Goal: Task Accomplishment & Management: Manage account settings

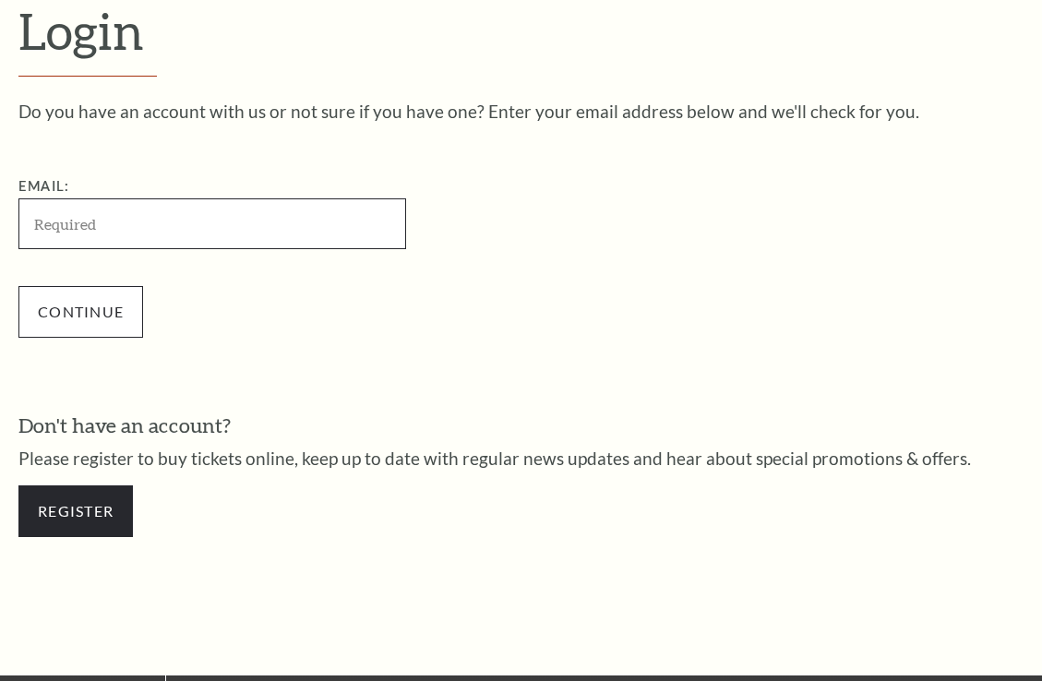
type input "bfischer625@gmail.com"
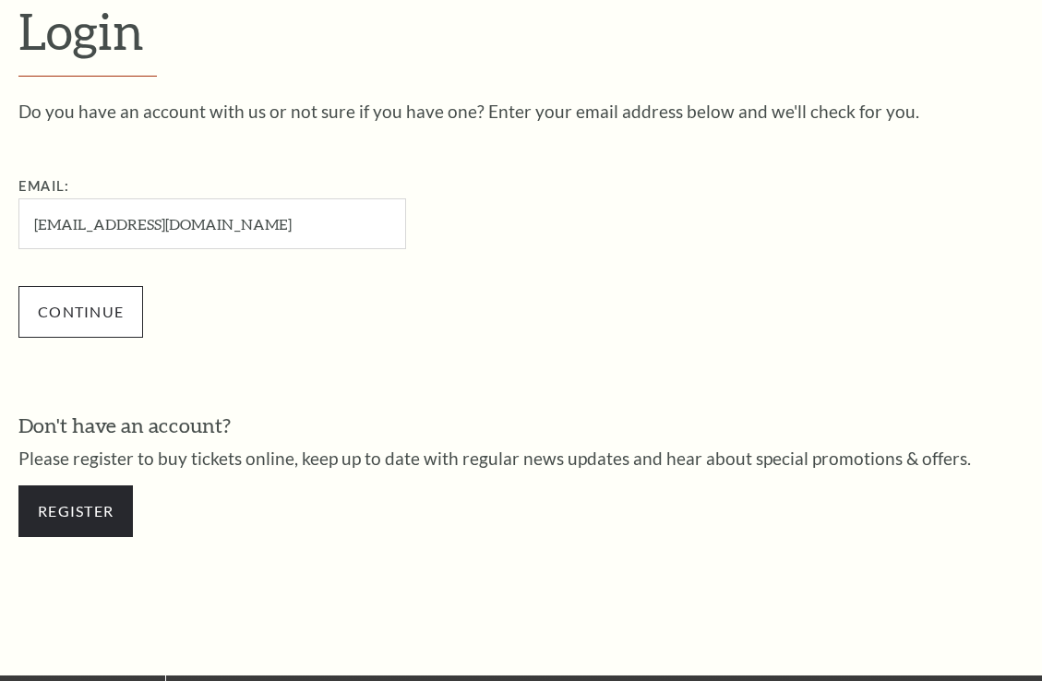
click at [101, 312] on input "Continue" at bounding box center [80, 312] width 125 height 52
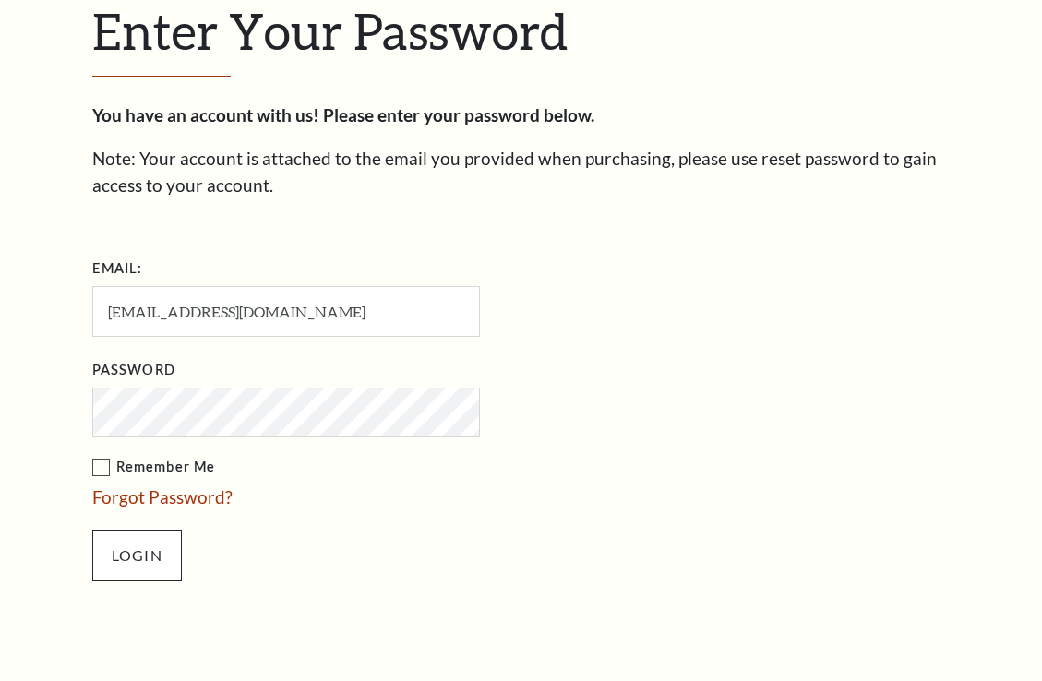
click at [125, 544] on input "Login" at bounding box center [137, 556] width 90 height 52
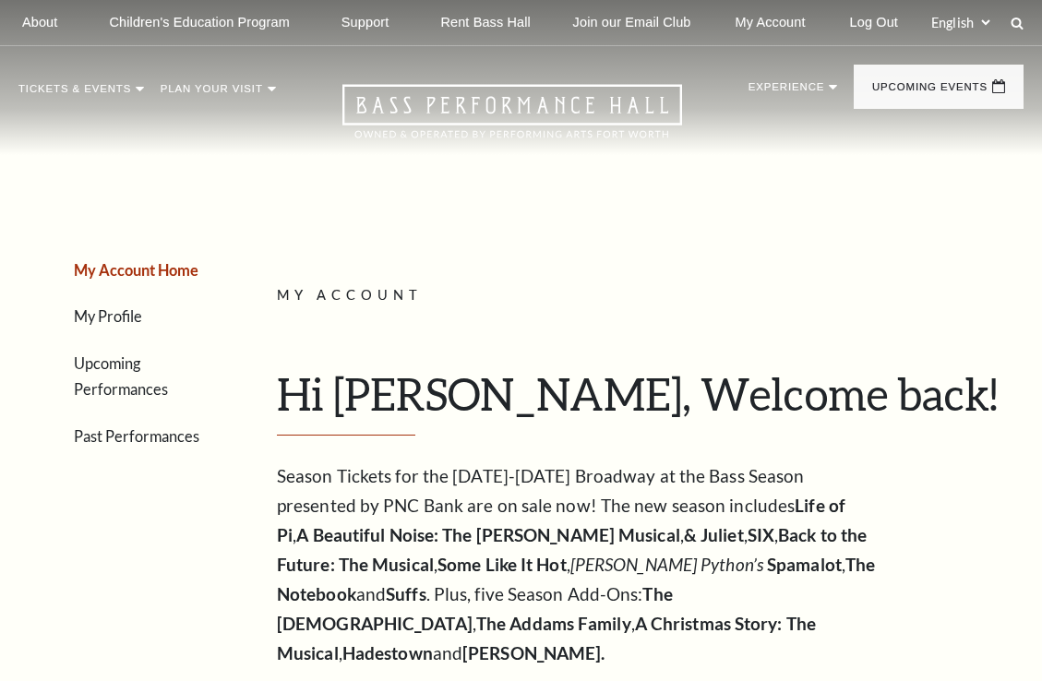
click at [168, 380] on link "Upcoming Performances" at bounding box center [121, 376] width 94 height 44
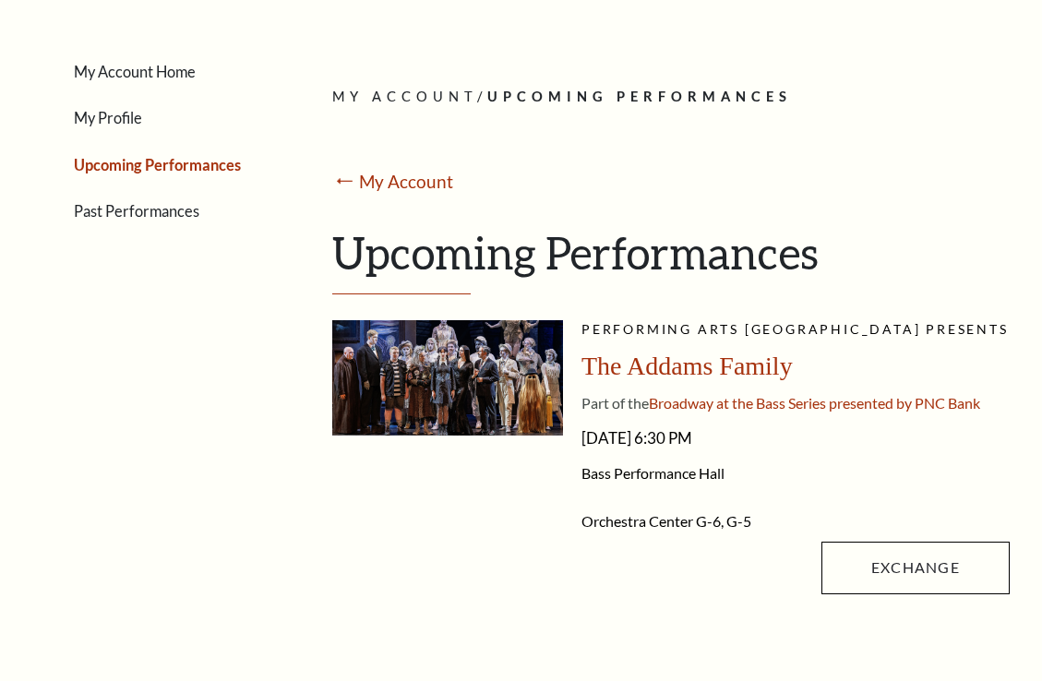
scroll to position [191, 0]
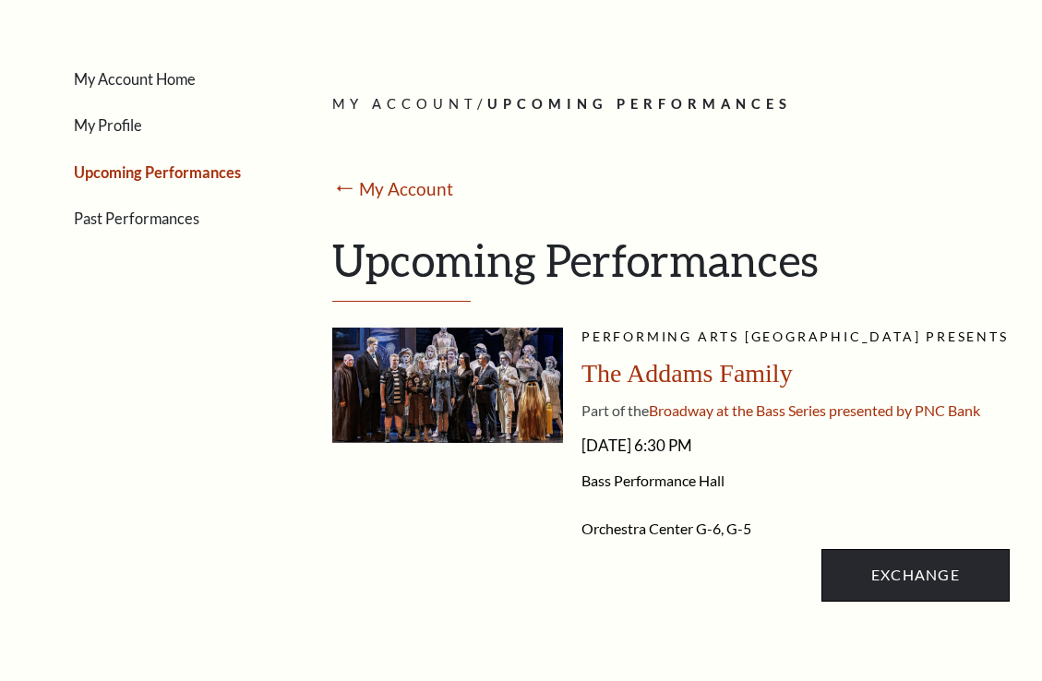
click at [927, 585] on link "Exchange" at bounding box center [915, 575] width 188 height 52
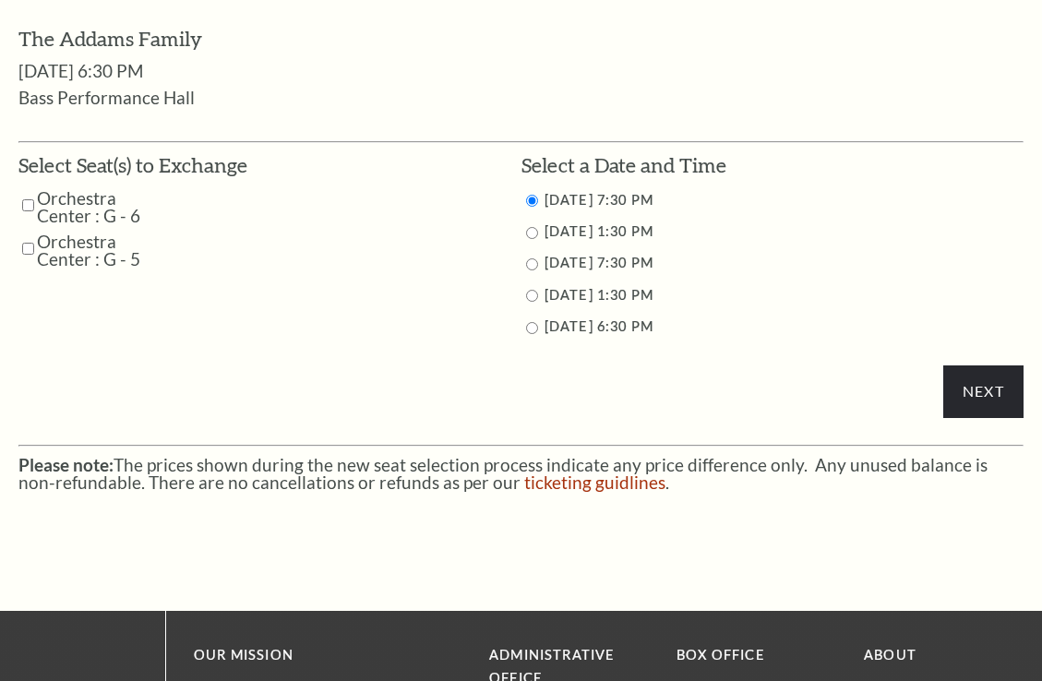
scroll to position [824, 0]
